Goal: Check status

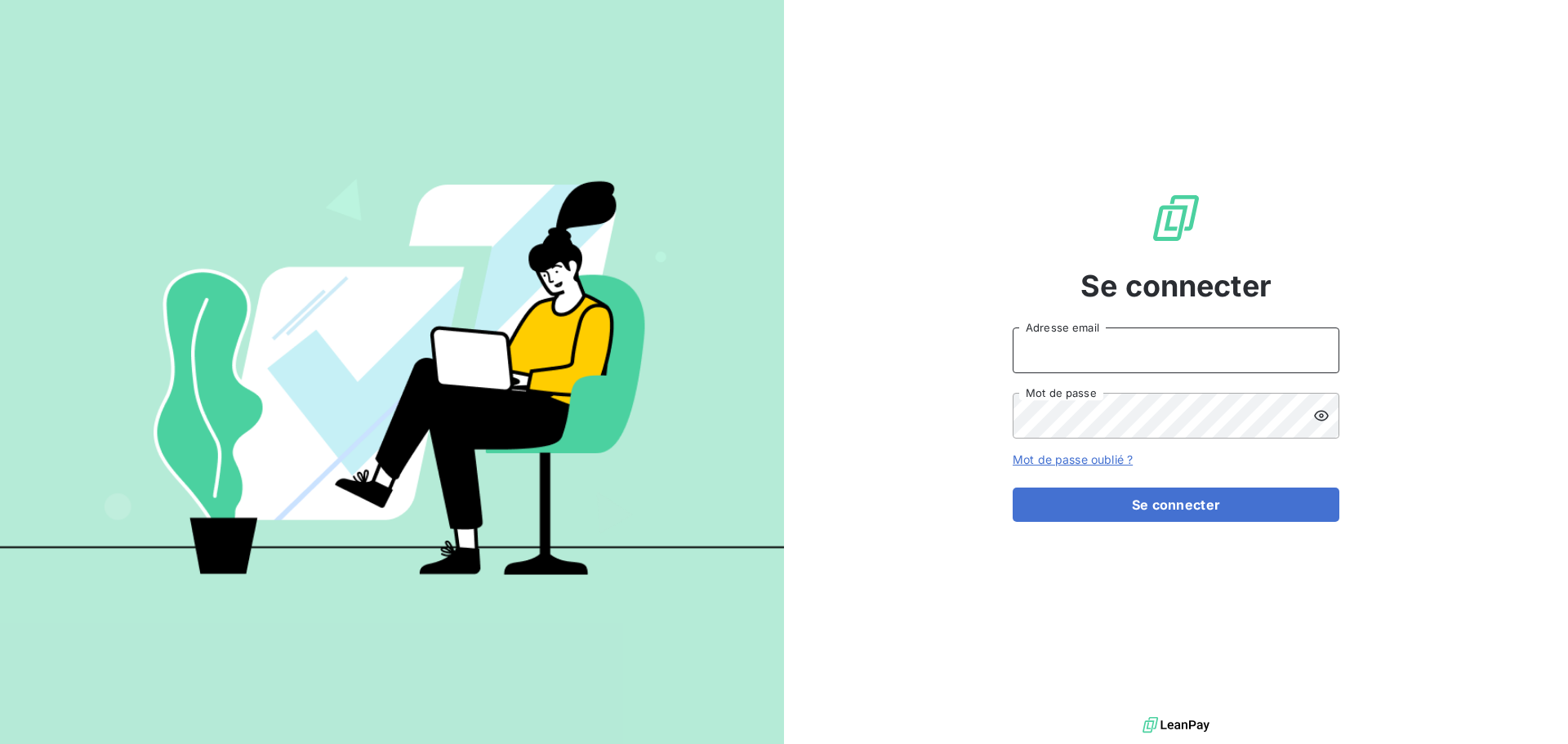
click at [1155, 360] on input "Adresse email" at bounding box center [1176, 350] width 327 height 46
paste input "[EMAIL_ADDRESS][DOMAIN_NAME]"
type input "[EMAIL_ADDRESS][DOMAIN_NAME]"
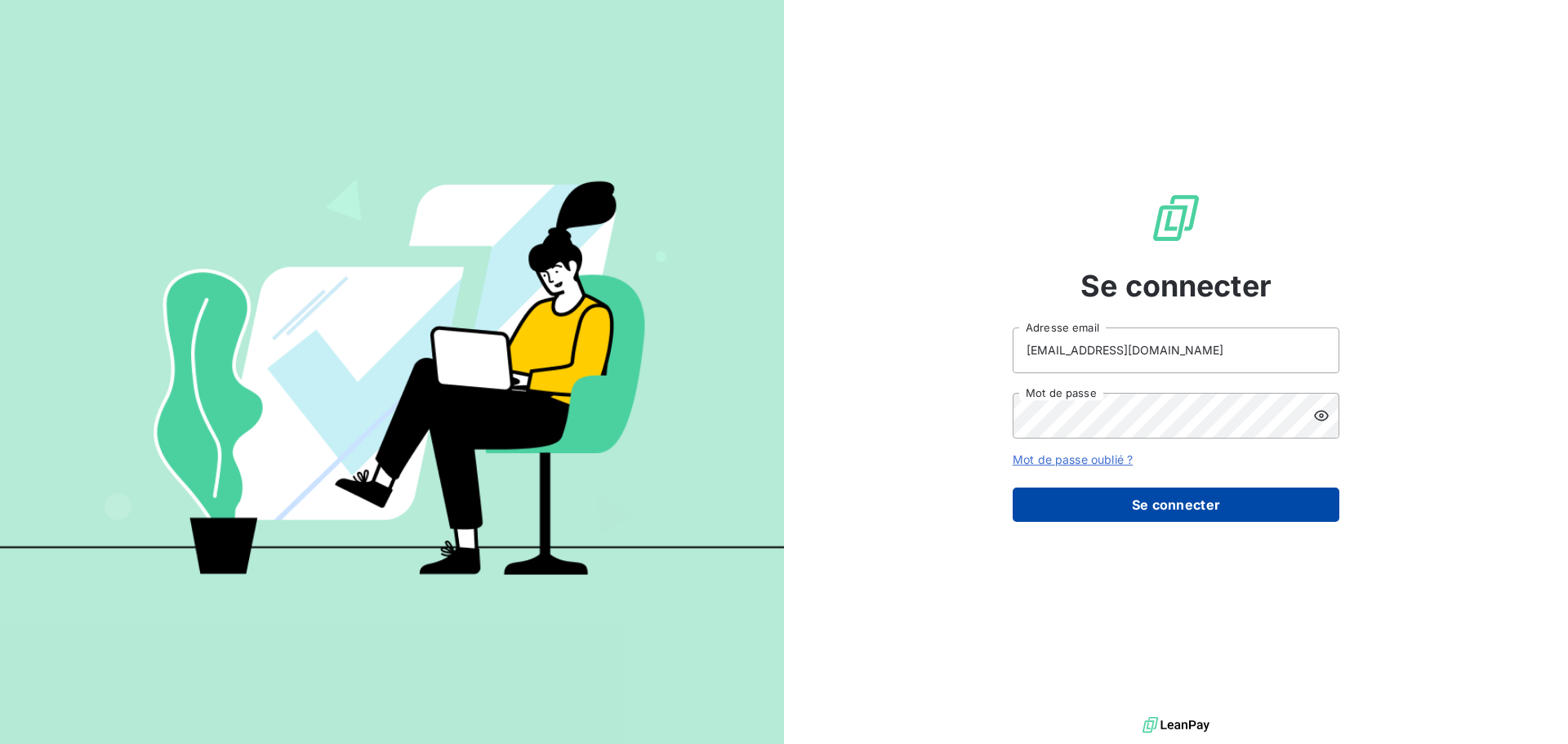
click at [1158, 508] on button "Se connecter" at bounding box center [1176, 505] width 327 height 34
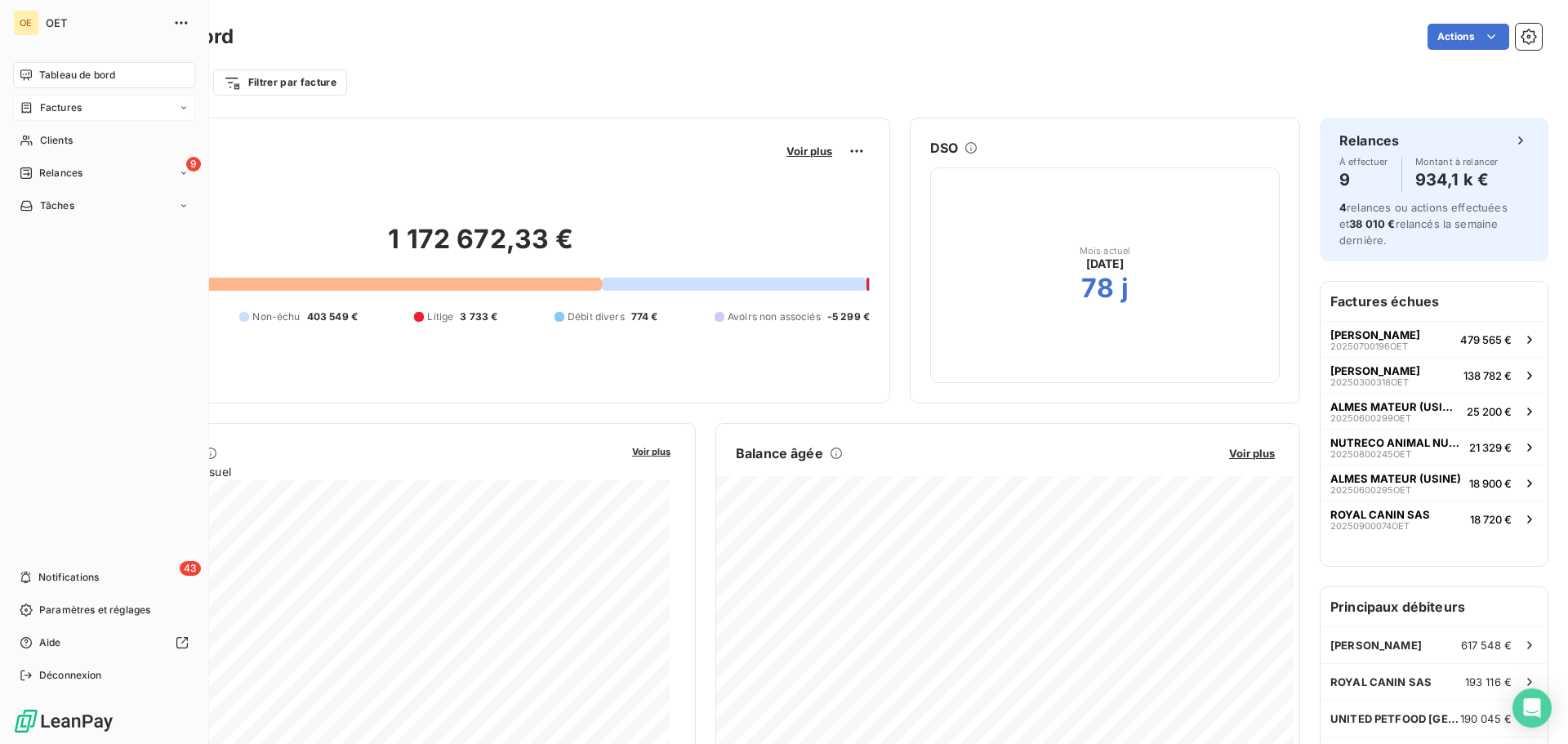
click at [80, 103] on span "Factures" at bounding box center [61, 108] width 42 height 15
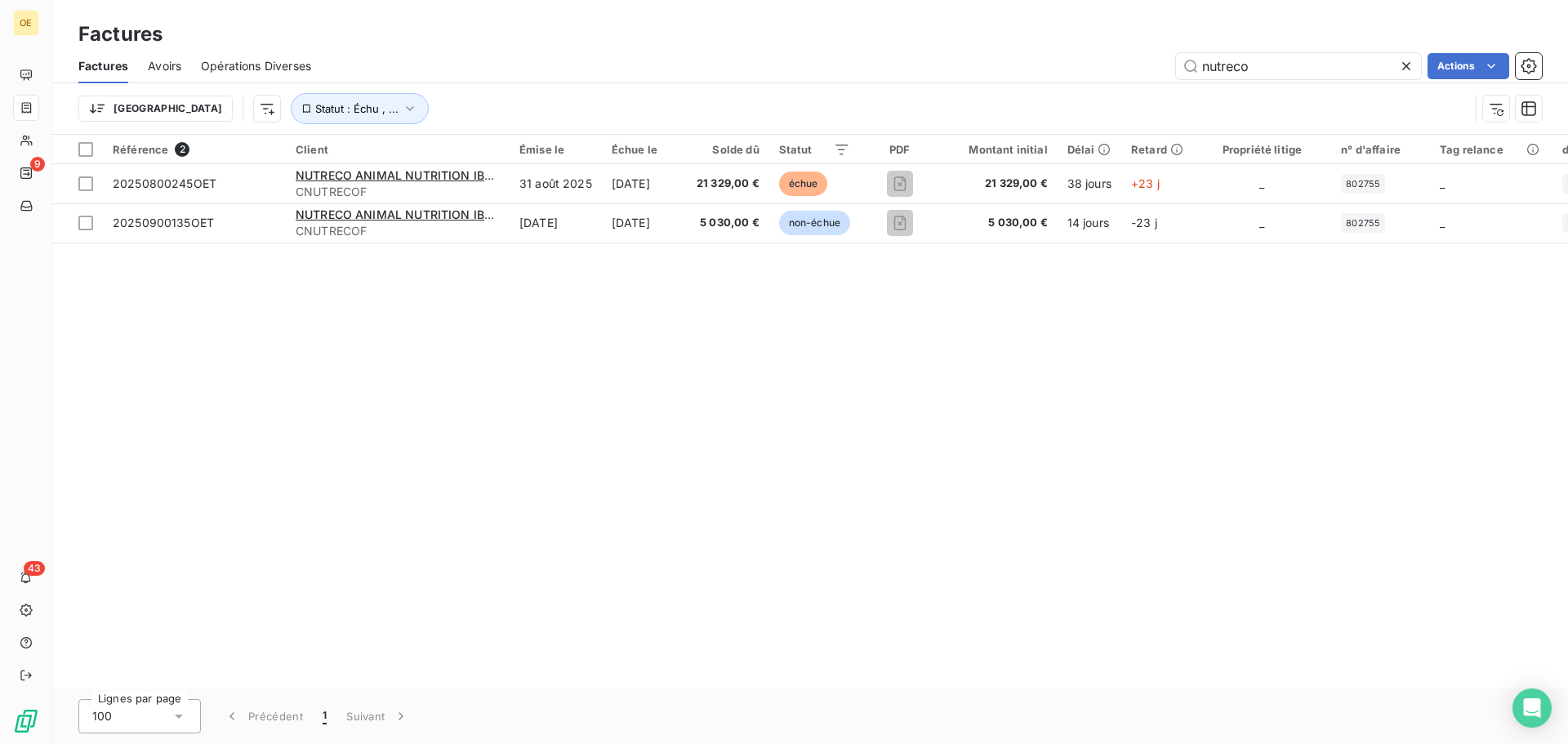
drag, startPoint x: 1253, startPoint y: 71, endPoint x: 1104, endPoint y: 70, distance: 149.0
click at [1104, 71] on div "nutreco Actions" at bounding box center [936, 66] width 1211 height 26
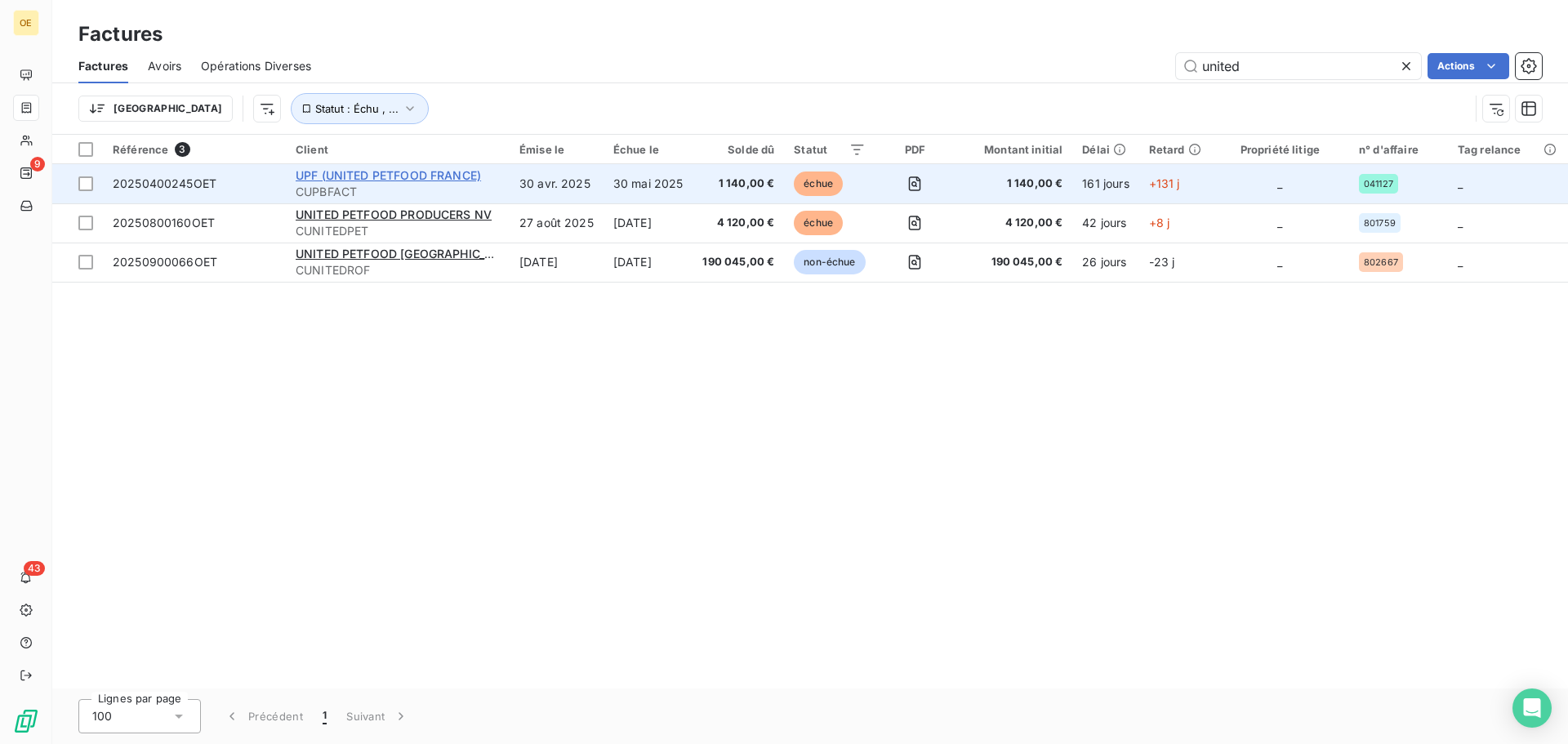
type input "united"
click at [390, 177] on span "UPF (UNITED PETFOOD FRANCE)" at bounding box center [388, 175] width 185 height 14
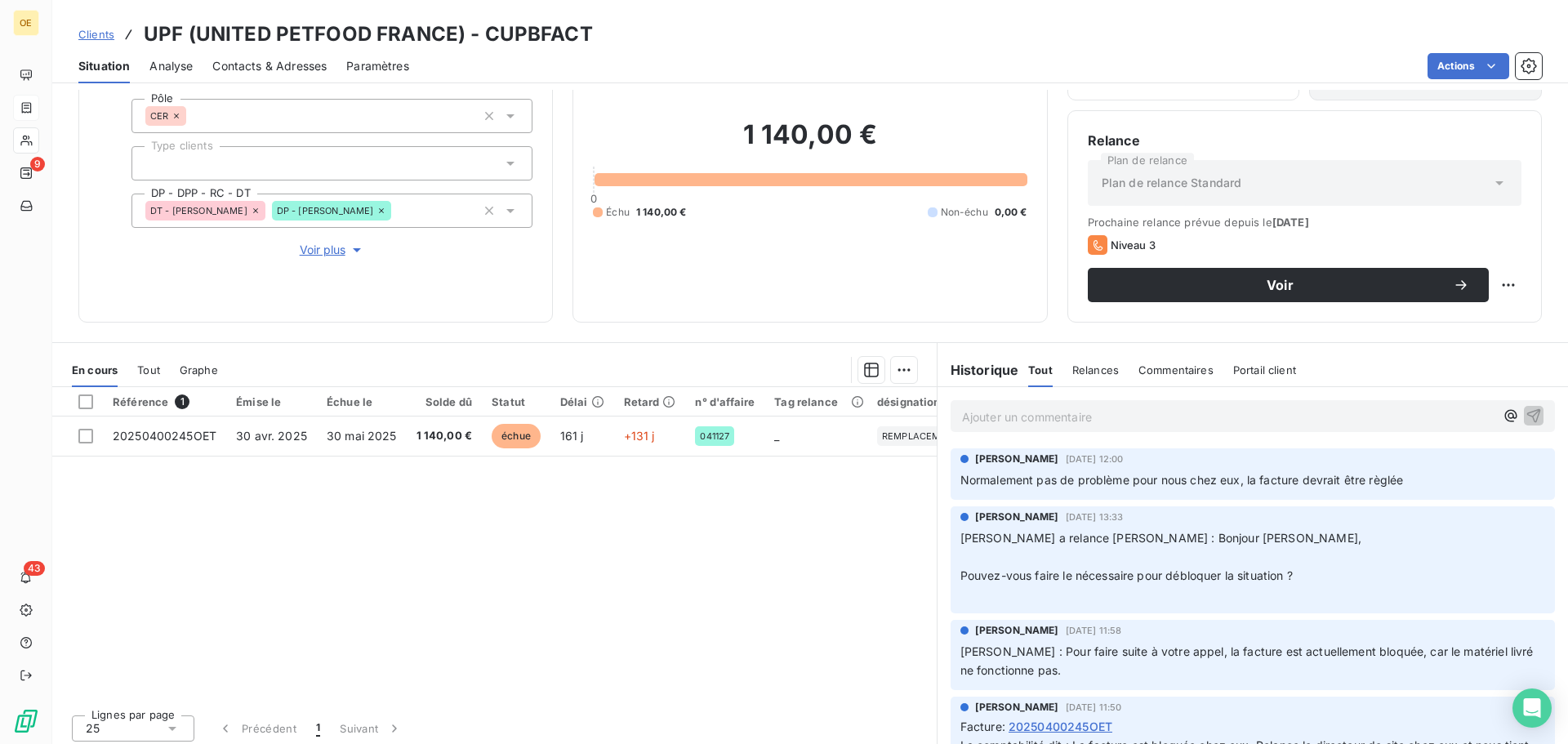
scroll to position [110, 0]
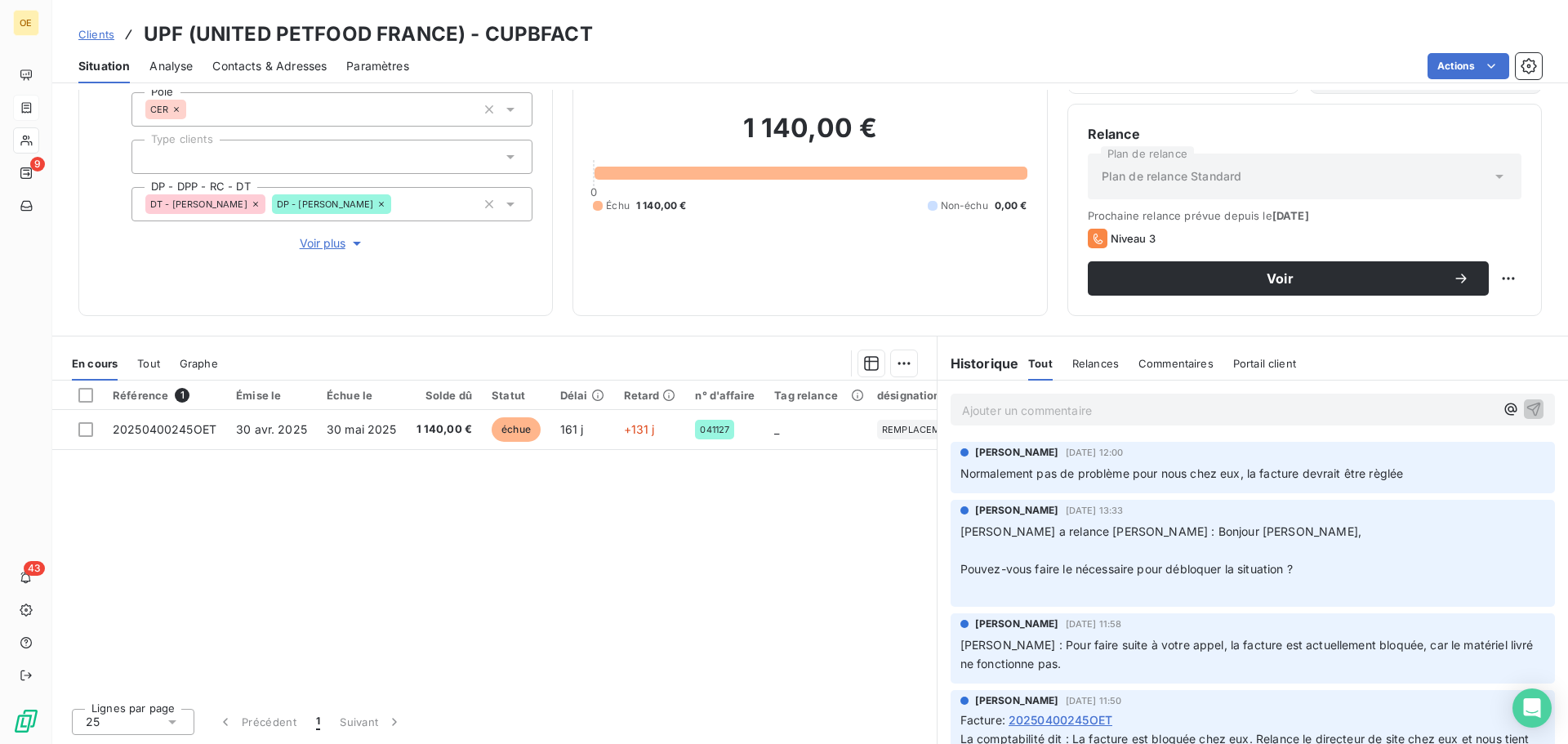
click at [754, 559] on div "Référence 1 Émise le Échue le Solde dû Statut Délai Retard n° d'affaire Tag rel…" at bounding box center [494, 538] width 885 height 315
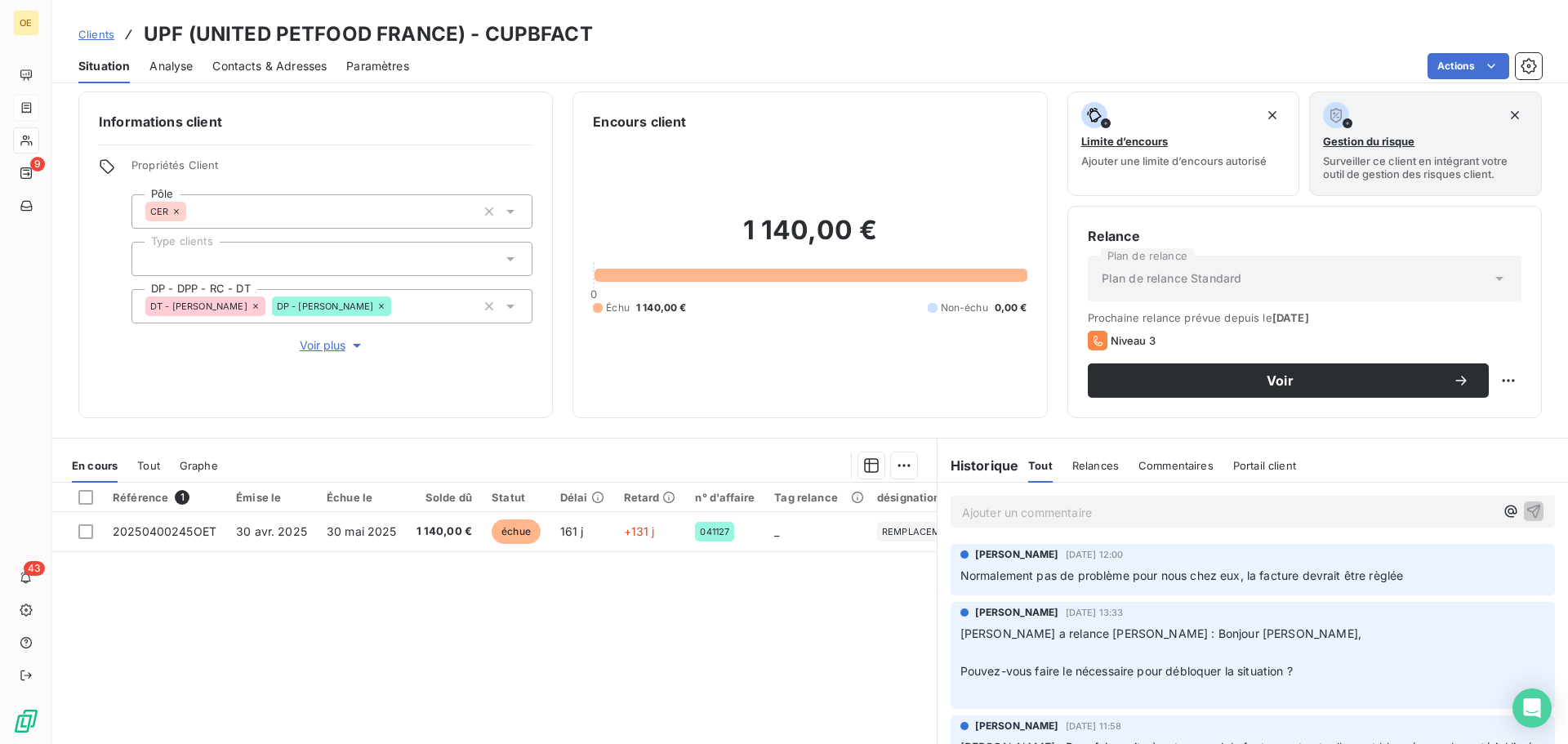
scroll to position [0, 0]
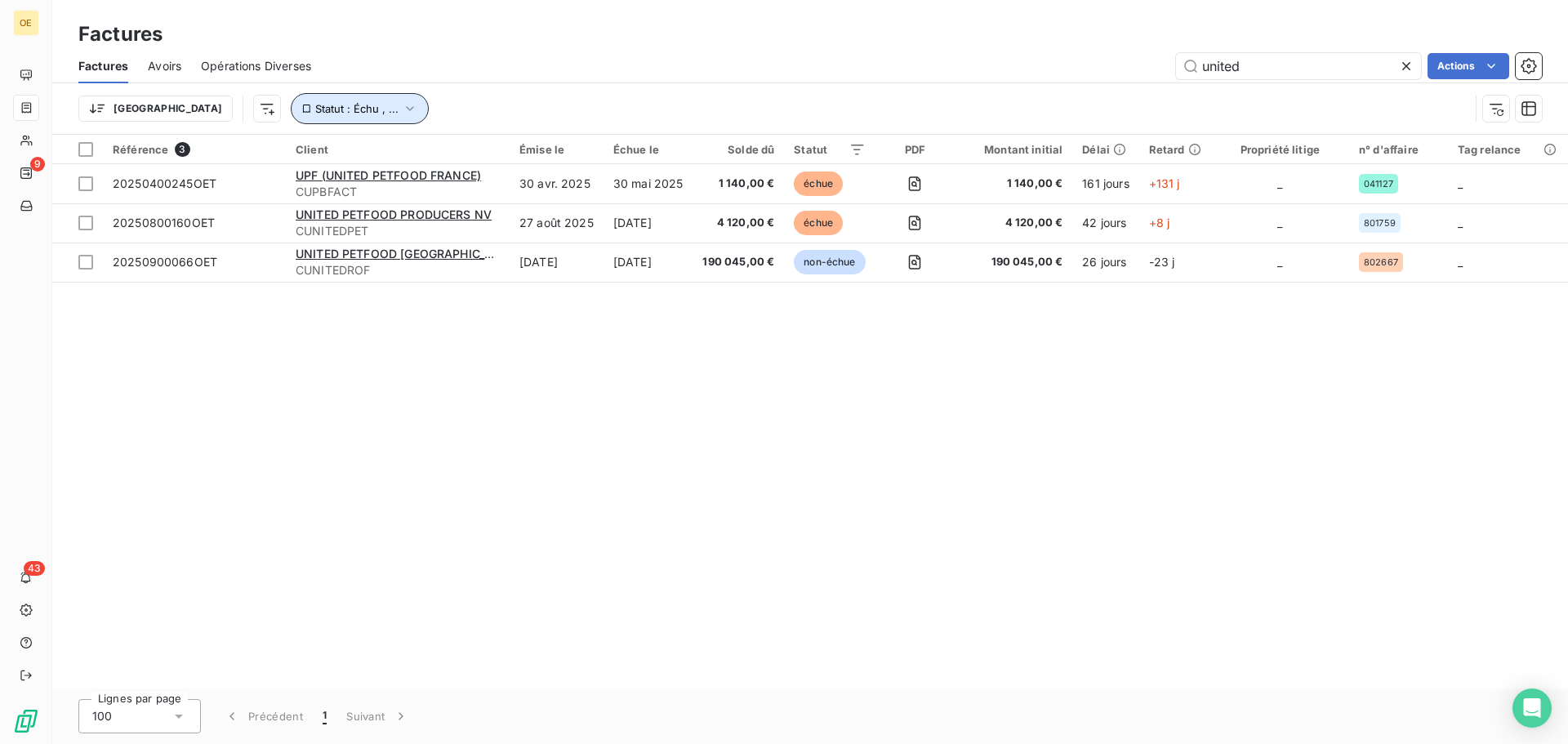
click at [402, 107] on icon "button" at bounding box center [411, 109] width 17 height 17
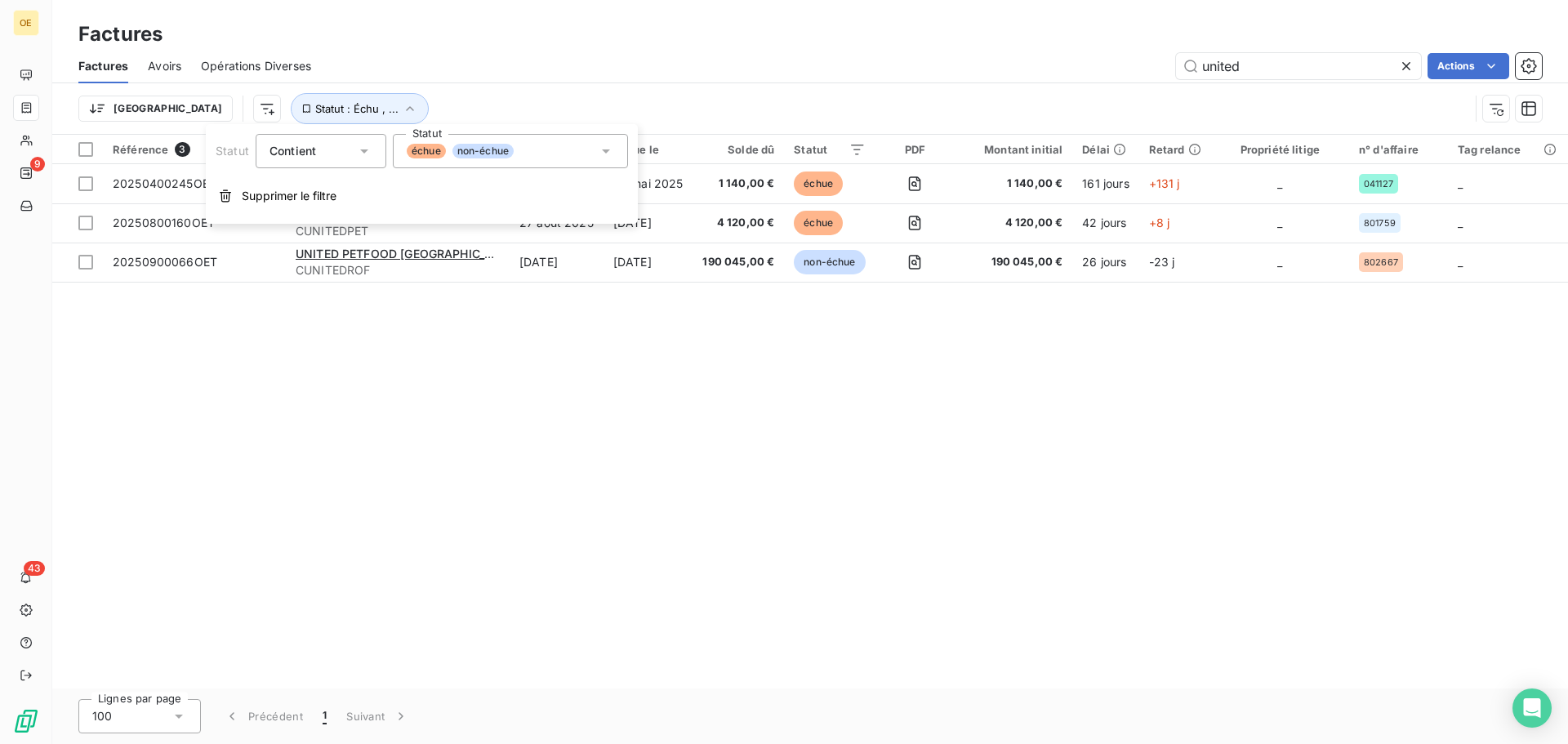
click at [569, 153] on div "échue non-échue" at bounding box center [510, 151] width 236 height 34
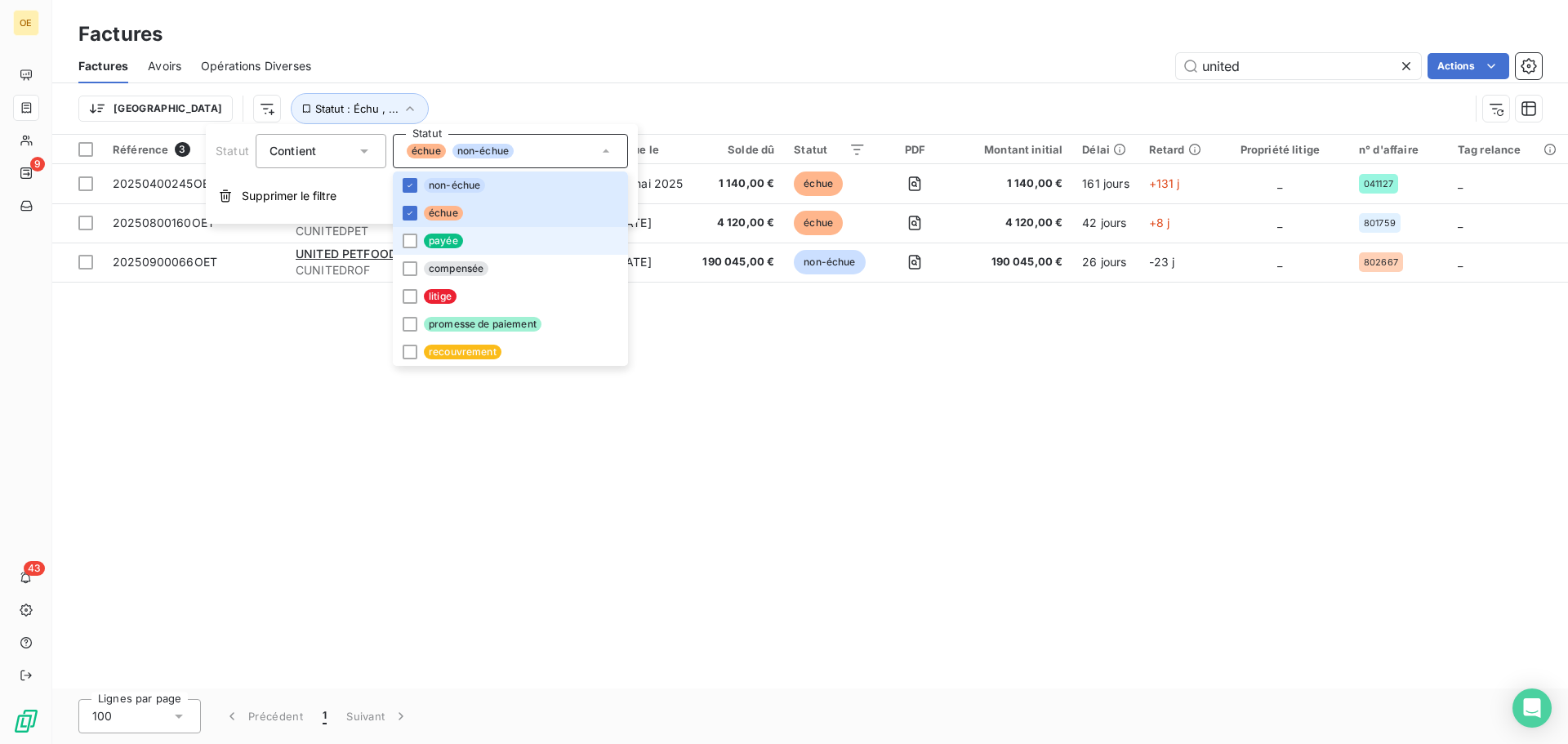
click at [439, 237] on span "payée" at bounding box center [443, 241] width 39 height 15
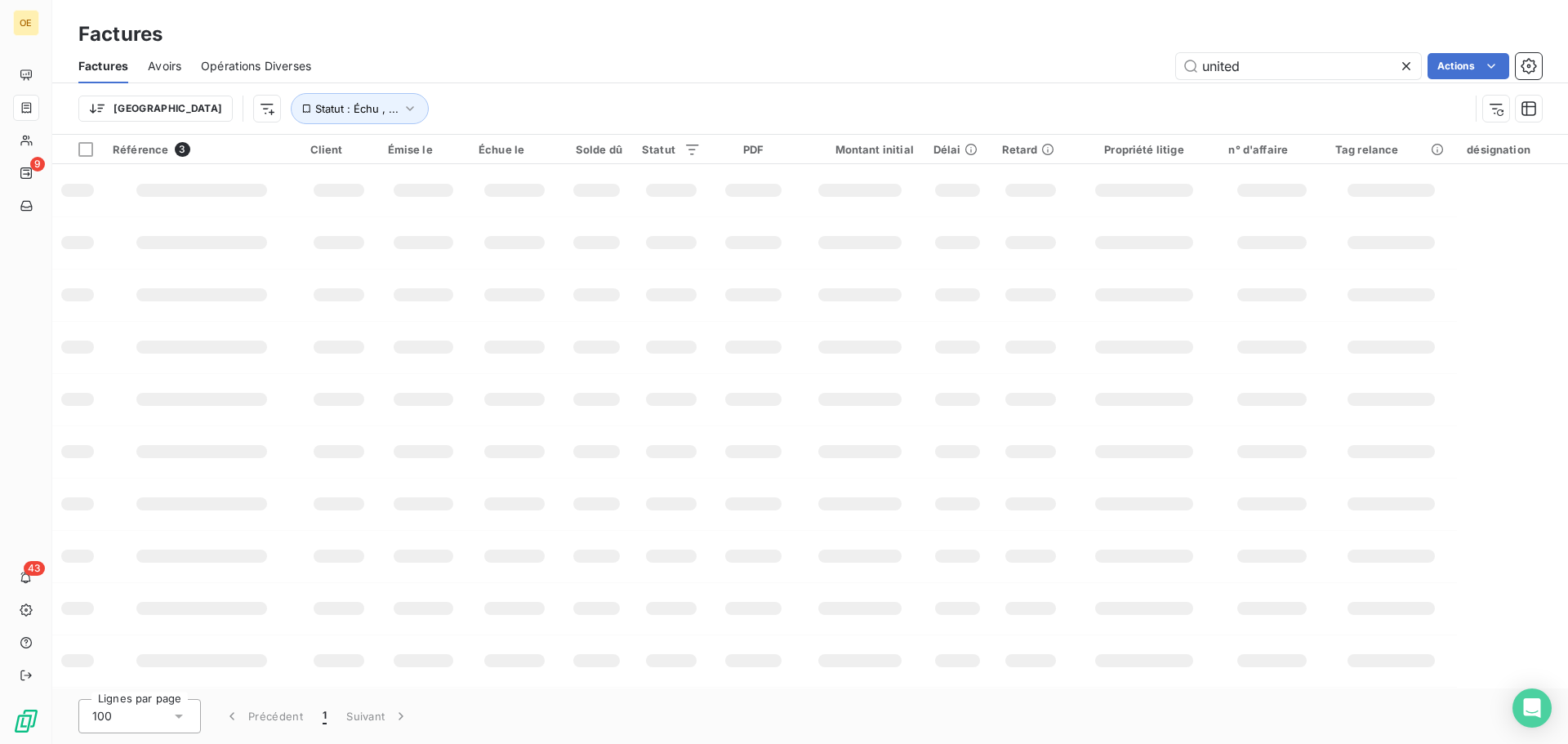
click at [799, 54] on div "united Actions" at bounding box center [936, 66] width 1211 height 26
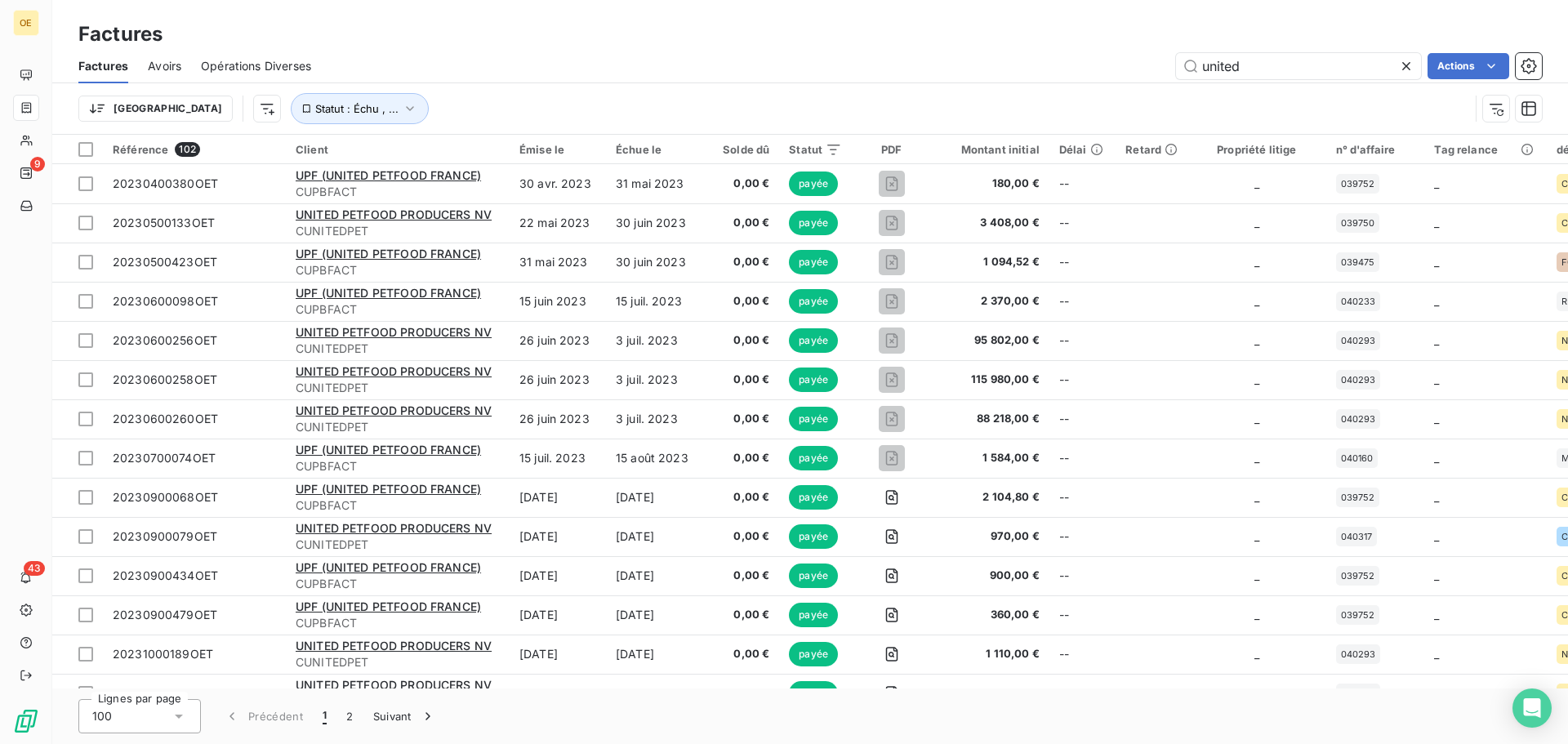
click at [449, 67] on div "united Actions" at bounding box center [936, 66] width 1211 height 26
